Goal: Transaction & Acquisition: Download file/media

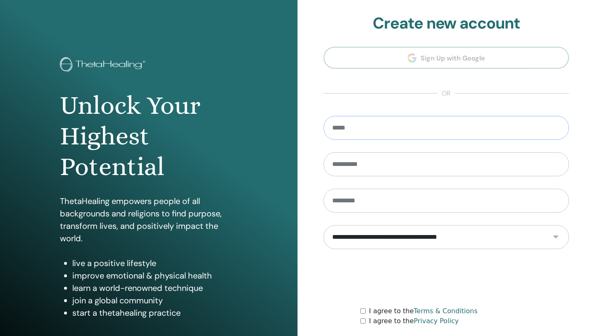
click at [399, 123] on input "email" at bounding box center [447, 128] width 246 height 24
type input "**********"
click at [394, 162] on input "text" at bounding box center [447, 164] width 246 height 24
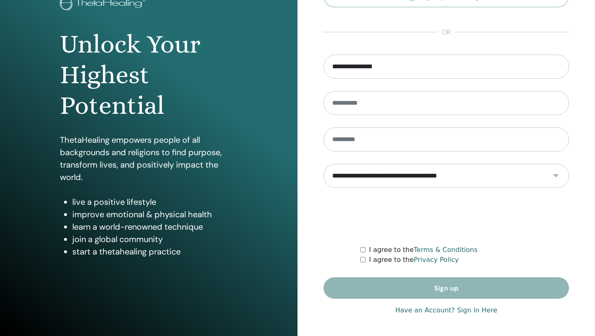
click at [475, 312] on link "Have an Account? Sign in Here" at bounding box center [446, 310] width 102 height 10
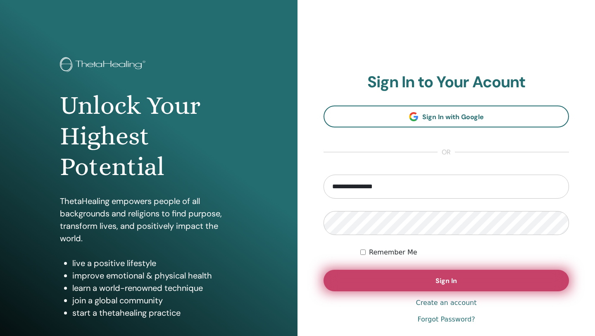
click at [371, 275] on button "Sign In" at bounding box center [447, 279] width 246 height 21
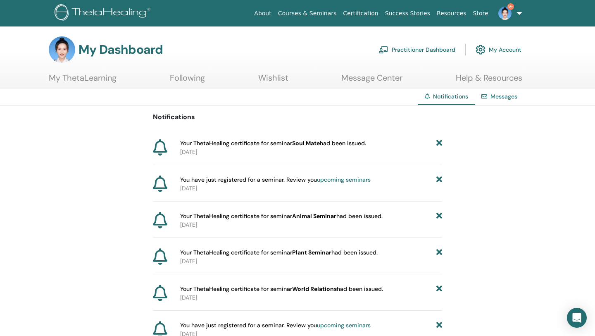
click at [362, 151] on p "2025-09-02" at bounding box center [311, 152] width 262 height 9
click at [79, 76] on link "My ThetaLearning" at bounding box center [83, 81] width 68 height 16
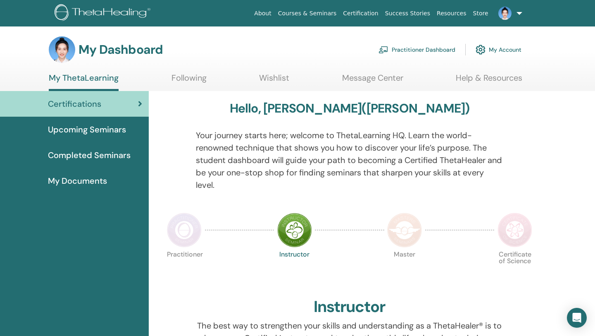
click at [112, 154] on span "Completed Seminars" at bounding box center [89, 155] width 83 height 12
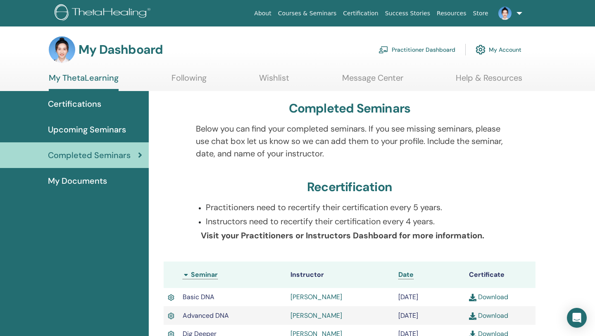
click at [98, 187] on link "My Documents" at bounding box center [74, 181] width 149 height 26
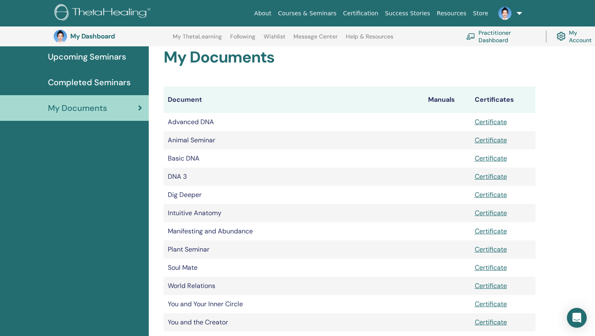
scroll to position [90, 0]
click at [497, 125] on link "Certificate" at bounding box center [491, 122] width 32 height 9
click at [489, 141] on link "Certificate" at bounding box center [491, 140] width 32 height 9
click at [114, 84] on span "Completed Seminars" at bounding box center [89, 82] width 83 height 12
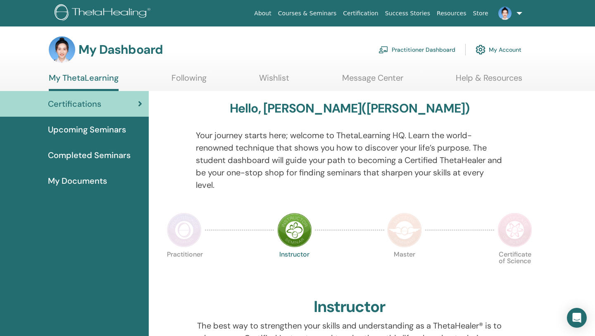
click at [131, 138] on link "Upcoming Seminars" at bounding box center [74, 130] width 149 height 26
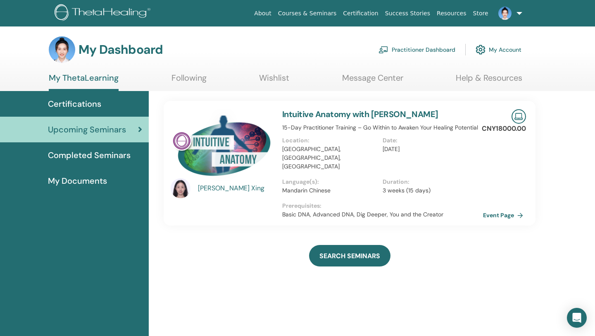
scroll to position [23, 0]
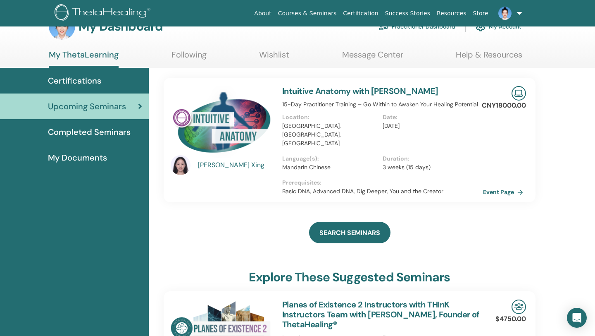
click at [111, 125] on link "Completed Seminars" at bounding box center [74, 132] width 149 height 26
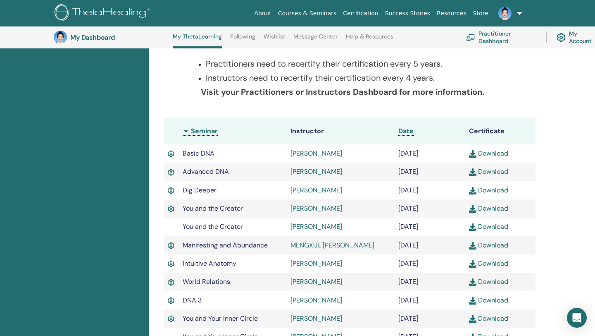
scroll to position [179, 0]
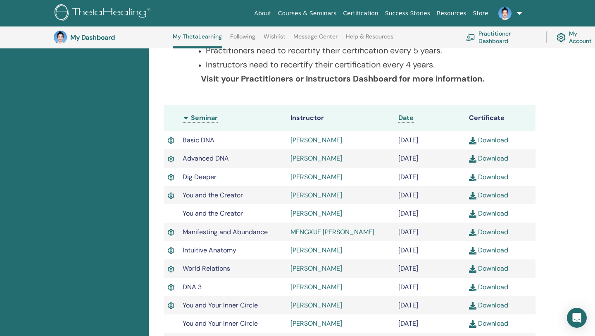
click at [500, 141] on link "Download" at bounding box center [488, 140] width 39 height 9
drag, startPoint x: 524, startPoint y: 64, endPoint x: 518, endPoint y: 72, distance: 10.7
click at [518, 72] on div at bounding box center [526, 69] width 32 height 50
click at [496, 159] on link "Download" at bounding box center [488, 158] width 39 height 9
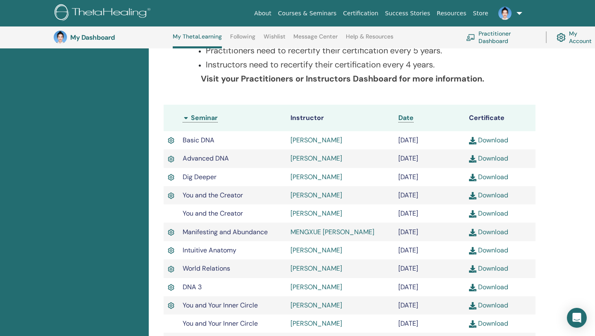
click at [497, 179] on link "Download" at bounding box center [488, 176] width 39 height 9
click at [496, 198] on link "Download" at bounding box center [488, 195] width 39 height 9
click at [496, 214] on link "Download" at bounding box center [488, 213] width 39 height 9
click at [495, 234] on link "Download" at bounding box center [488, 231] width 39 height 9
click at [496, 252] on link "Download" at bounding box center [488, 250] width 39 height 9
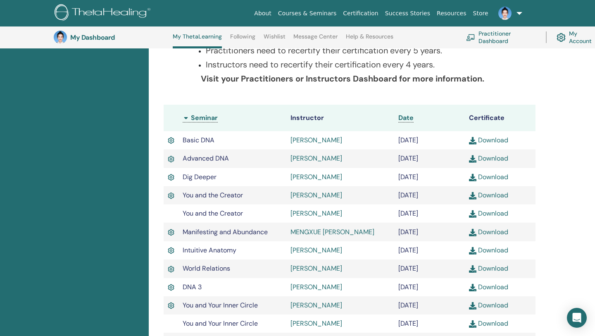
click at [496, 269] on link "Download" at bounding box center [488, 268] width 39 height 9
click at [496, 291] on link "Download" at bounding box center [488, 286] width 39 height 9
click at [496, 309] on link "Download" at bounding box center [488, 304] width 39 height 9
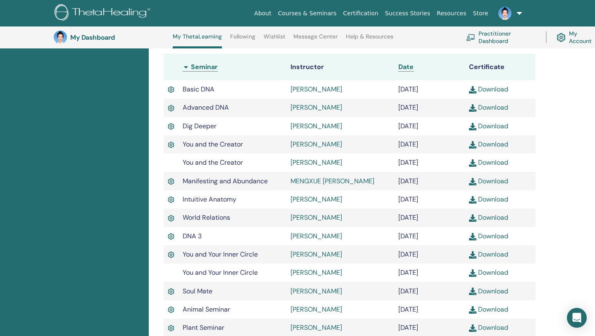
scroll to position [231, 0]
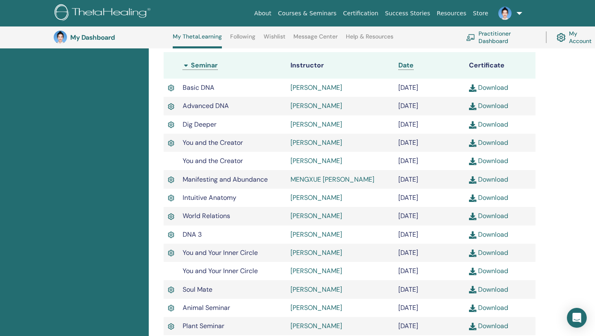
click at [496, 273] on link "Download" at bounding box center [488, 270] width 39 height 9
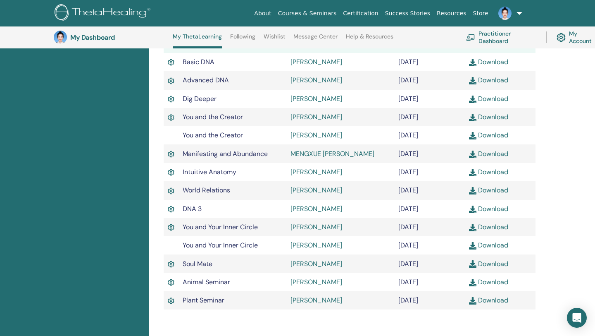
scroll to position [257, 0]
click at [496, 267] on link "Download" at bounding box center [488, 262] width 39 height 9
click at [492, 290] on td "Download" at bounding box center [500, 281] width 71 height 18
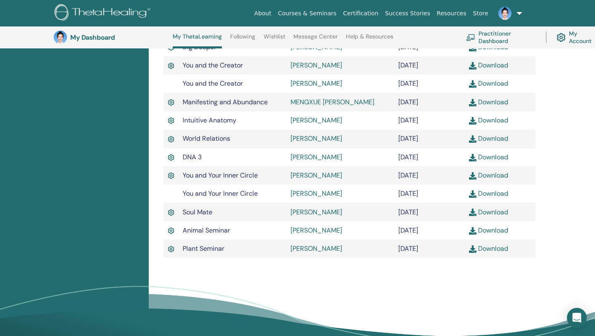
click at [496, 253] on link "Download" at bounding box center [488, 248] width 39 height 9
click at [242, 162] on td "DNA 3" at bounding box center [233, 157] width 108 height 18
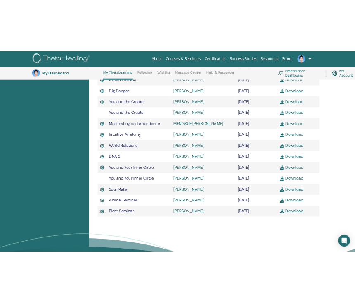
scroll to position [295, 0]
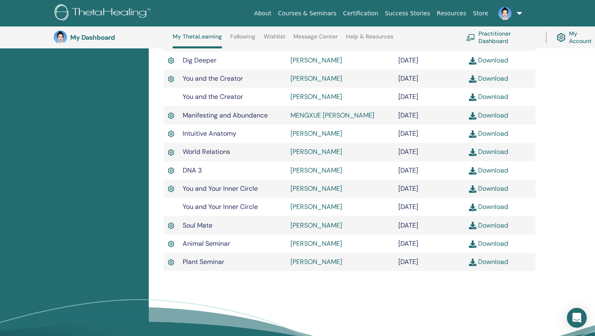
click at [472, 114] on img at bounding box center [472, 115] width 7 height 7
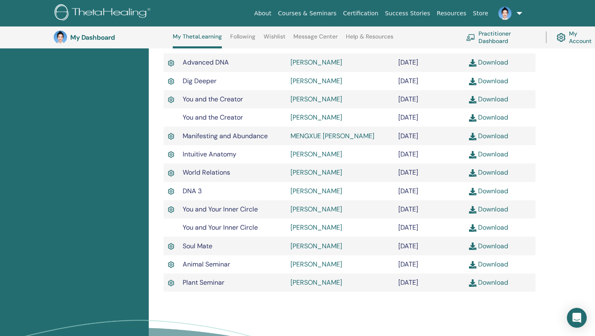
scroll to position [274, 0]
click at [493, 175] on link "Download" at bounding box center [488, 172] width 39 height 9
click at [477, 193] on link "Download" at bounding box center [488, 191] width 39 height 9
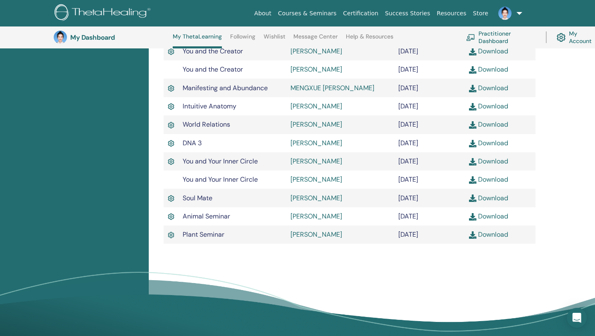
scroll to position [324, 0]
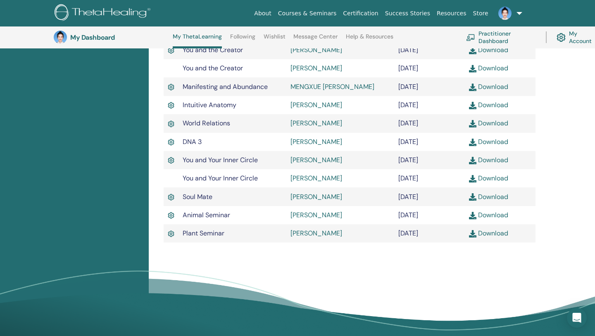
click at [311, 10] on link "Courses & Seminars" at bounding box center [307, 13] width 65 height 15
